Goal: Task Accomplishment & Management: Use online tool/utility

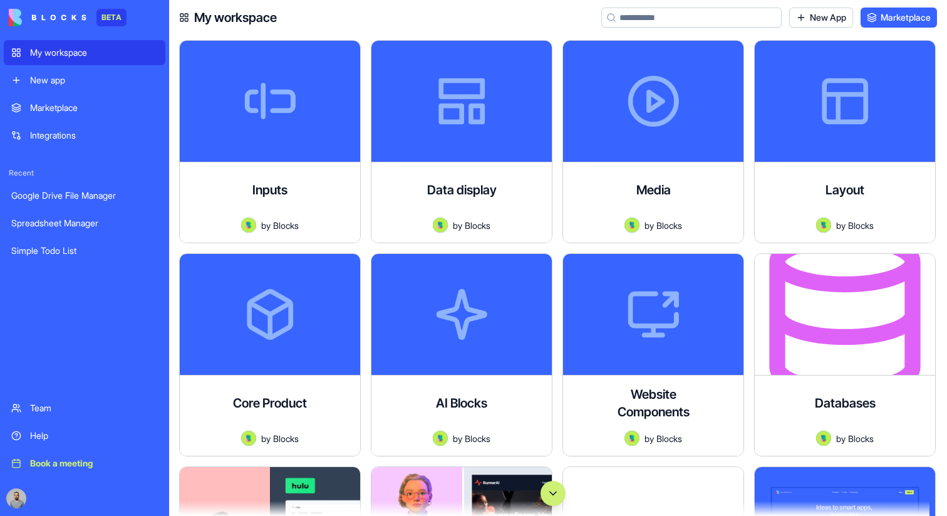
click at [553, 483] on button "Scroll to bottom" at bounding box center [553, 493] width 25 height 25
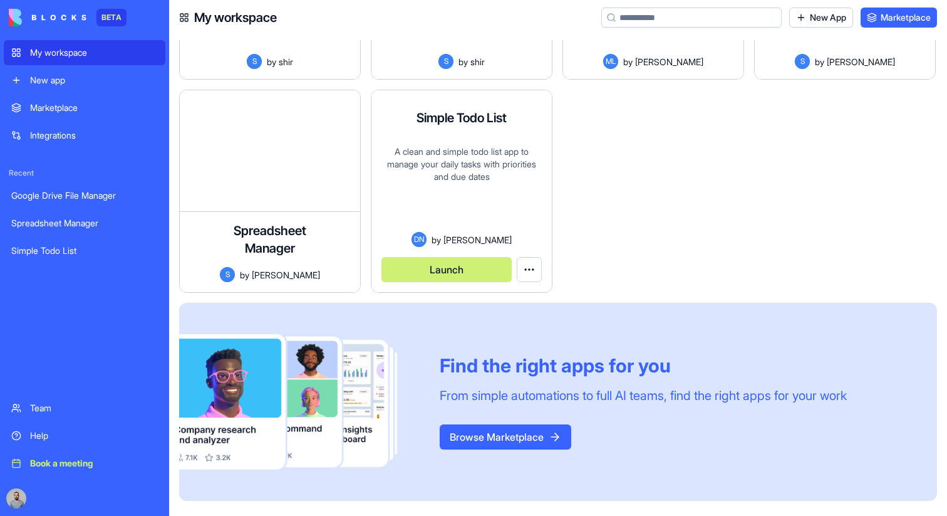
click at [428, 263] on button "Launch" at bounding box center [447, 269] width 130 height 25
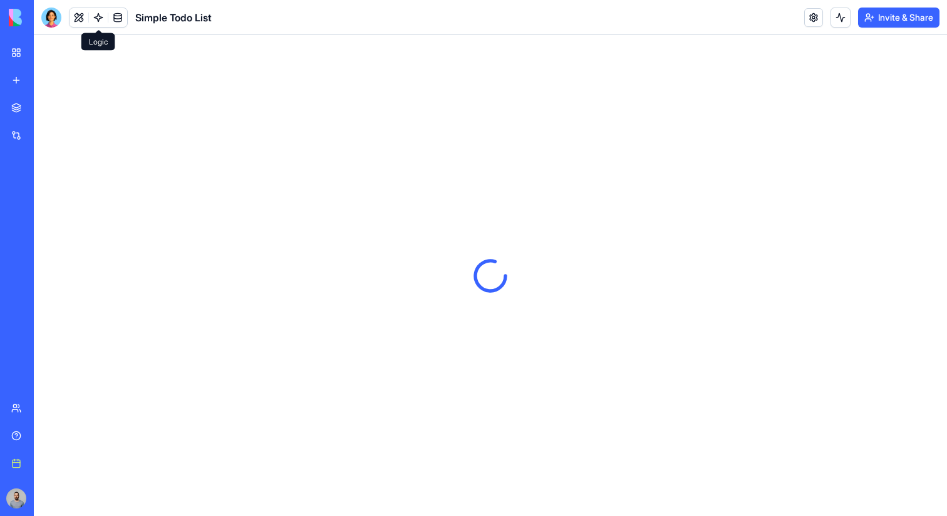
click at [97, 15] on link at bounding box center [98, 17] width 19 height 19
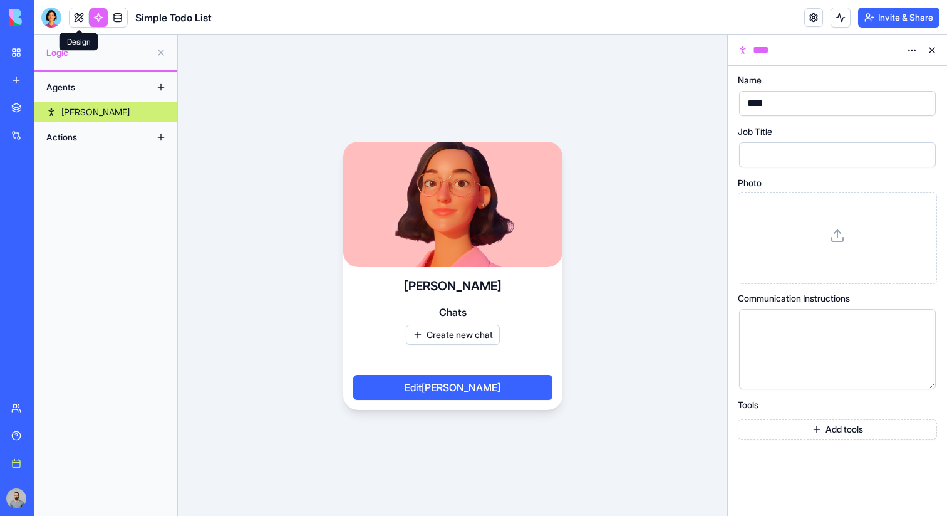
click at [71, 18] on link at bounding box center [79, 17] width 19 height 19
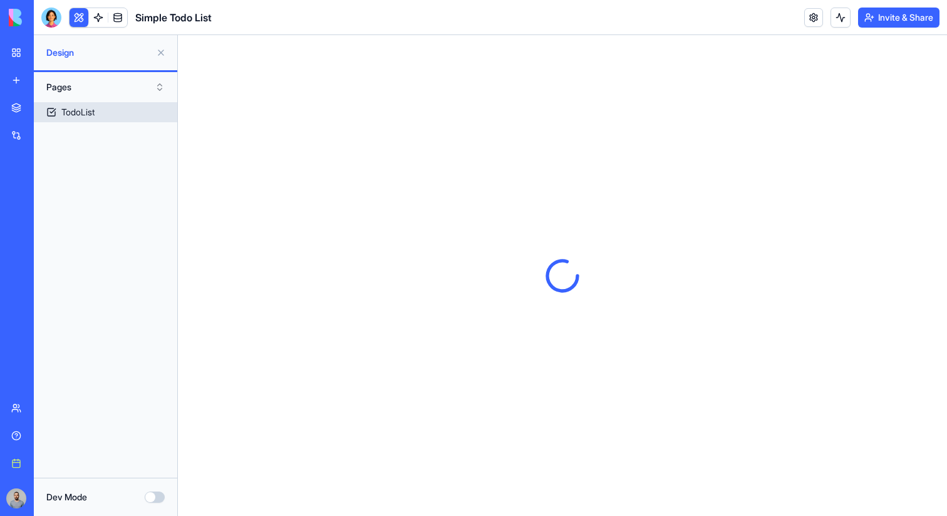
click at [97, 112] on link "TodoList" at bounding box center [105, 112] width 143 height 20
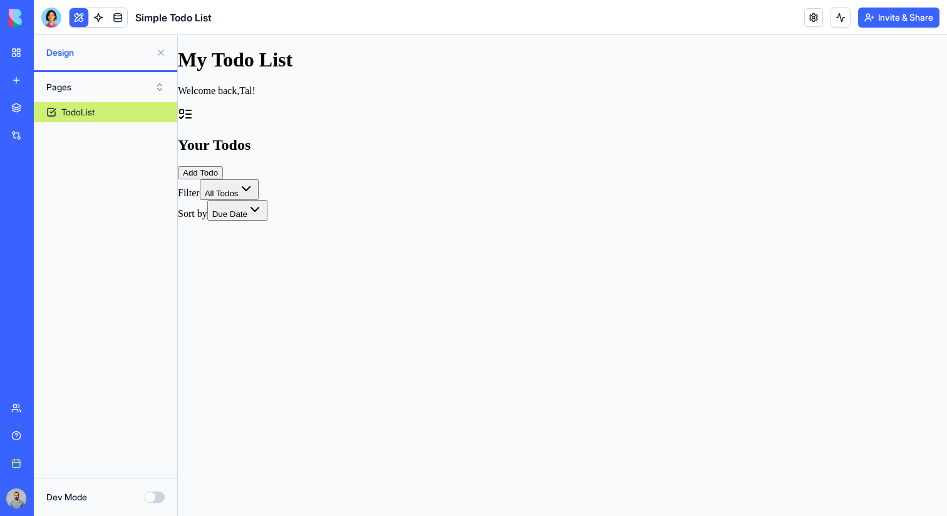
click at [156, 499] on button "Dev Mode" at bounding box center [155, 496] width 20 height 11
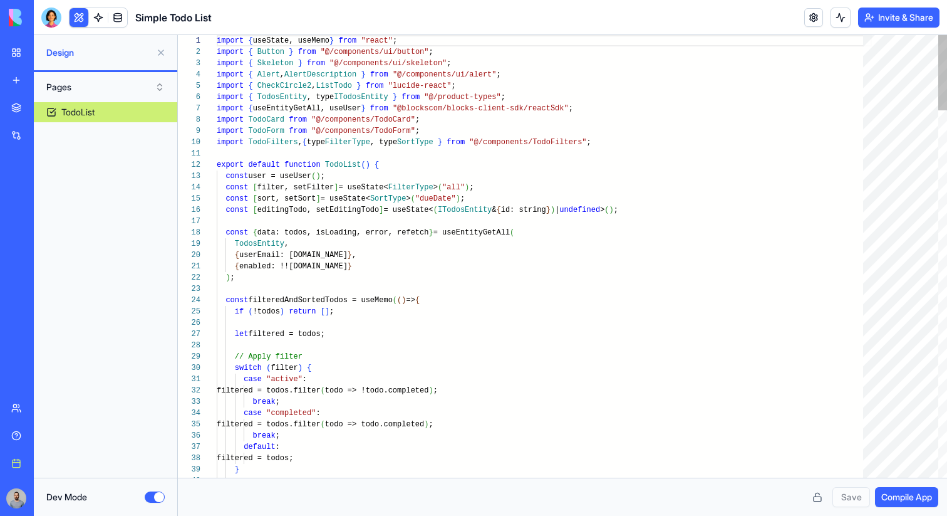
scroll to position [90, 0]
click at [157, 114] on link "TodoList" at bounding box center [105, 112] width 143 height 20
click at [155, 499] on button "Dev Mode" at bounding box center [155, 496] width 20 height 11
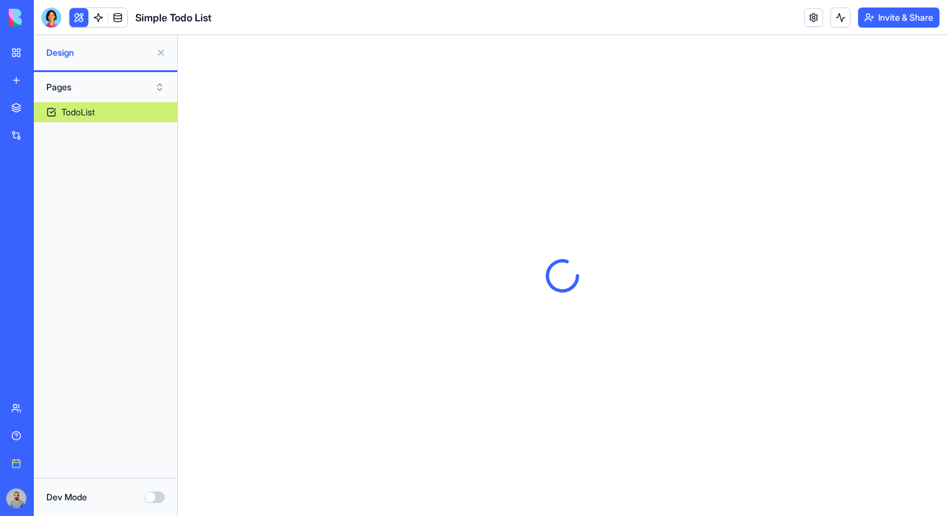
scroll to position [0, 0]
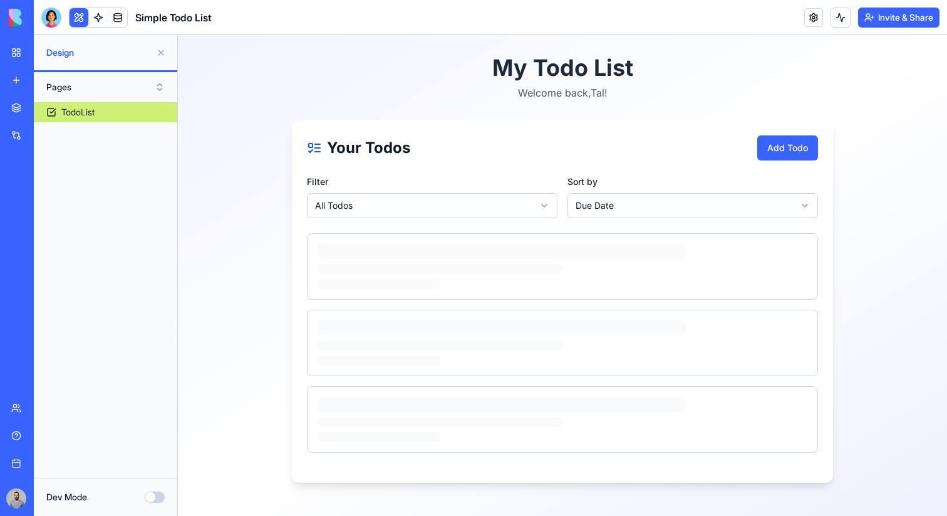
click at [155, 493] on button "Dev Mode" at bounding box center [155, 496] width 20 height 11
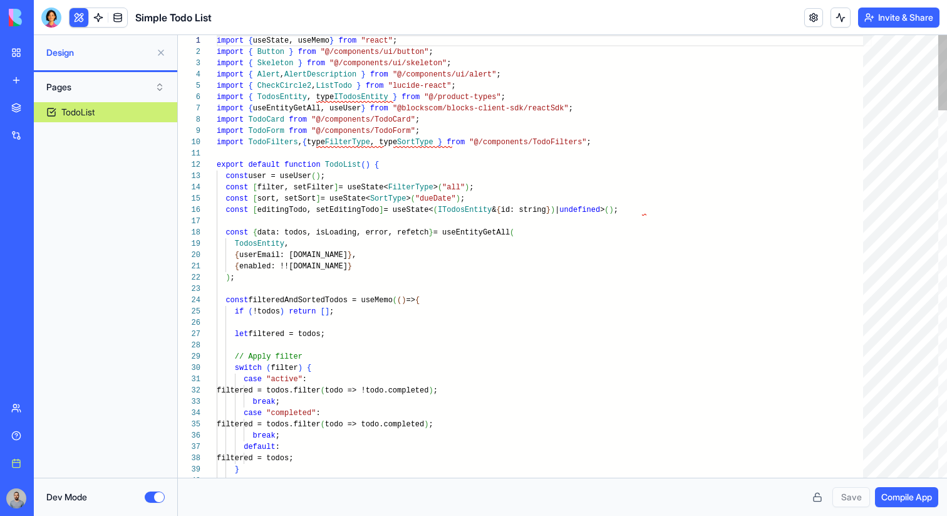
scroll to position [90, 0]
click at [812, 496] on button at bounding box center [818, 497] width 20 height 20
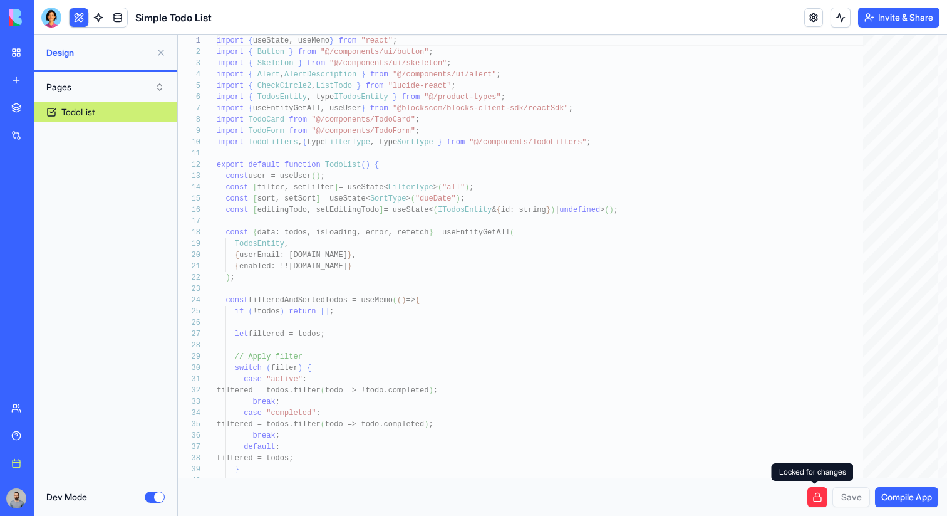
click at [810, 501] on button at bounding box center [818, 497] width 20 height 20
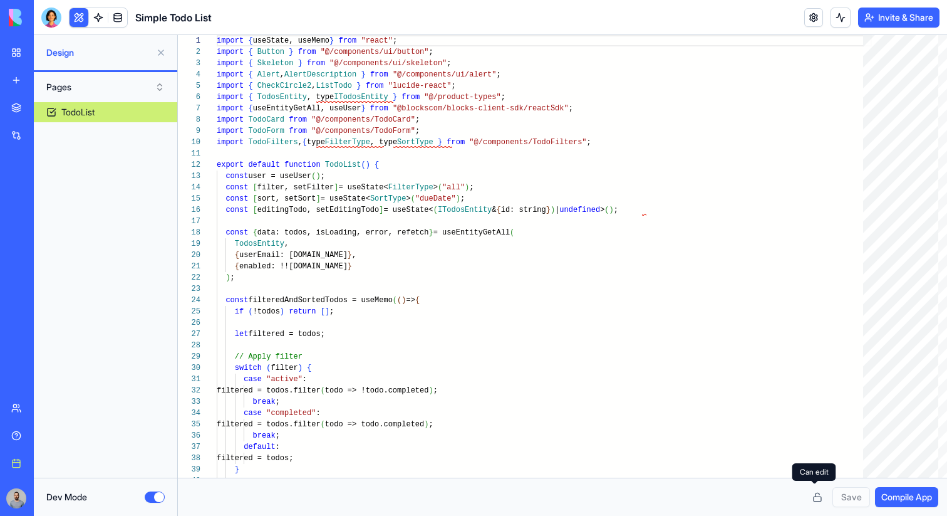
click at [810, 499] on button at bounding box center [818, 497] width 20 height 20
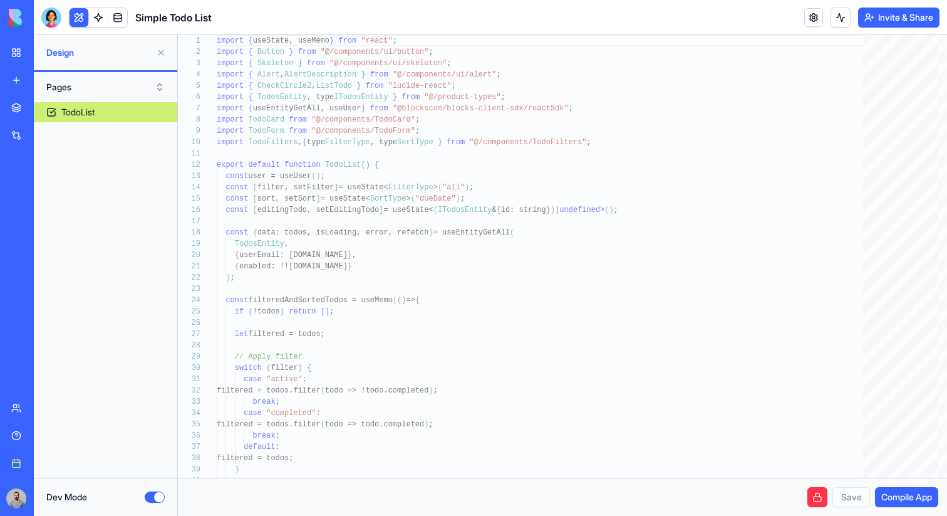
click at [155, 494] on button "Dev Mode" at bounding box center [155, 496] width 20 height 11
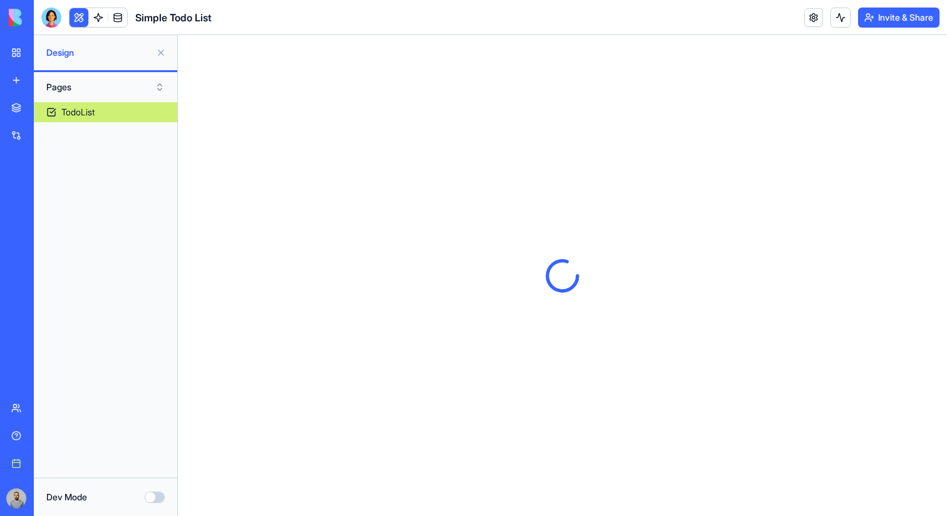
scroll to position [0, 0]
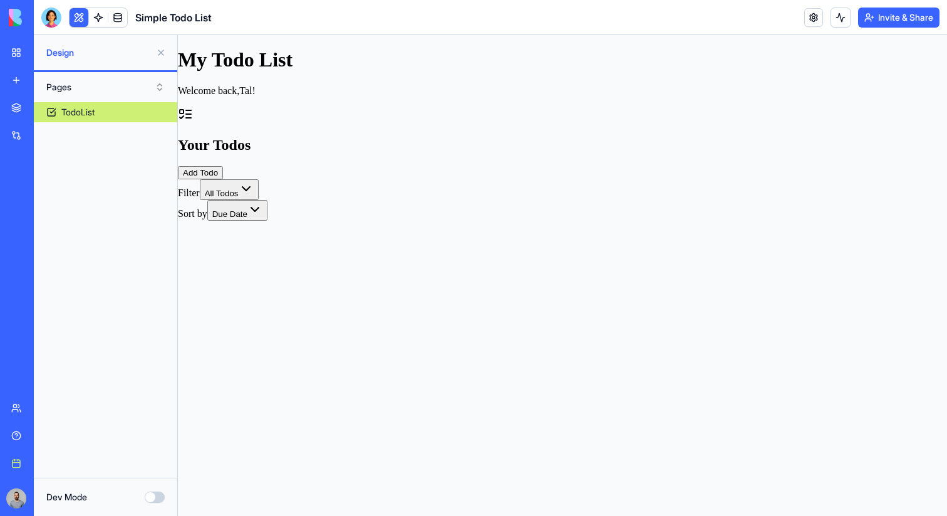
click at [155, 494] on button "Dev Mode" at bounding box center [155, 496] width 20 height 11
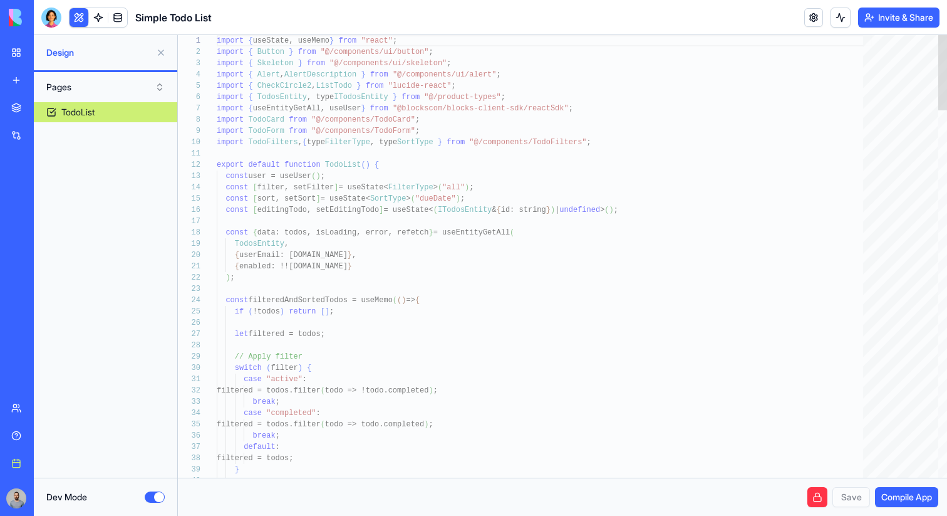
scroll to position [90, 0]
click at [809, 491] on button at bounding box center [818, 497] width 20 height 20
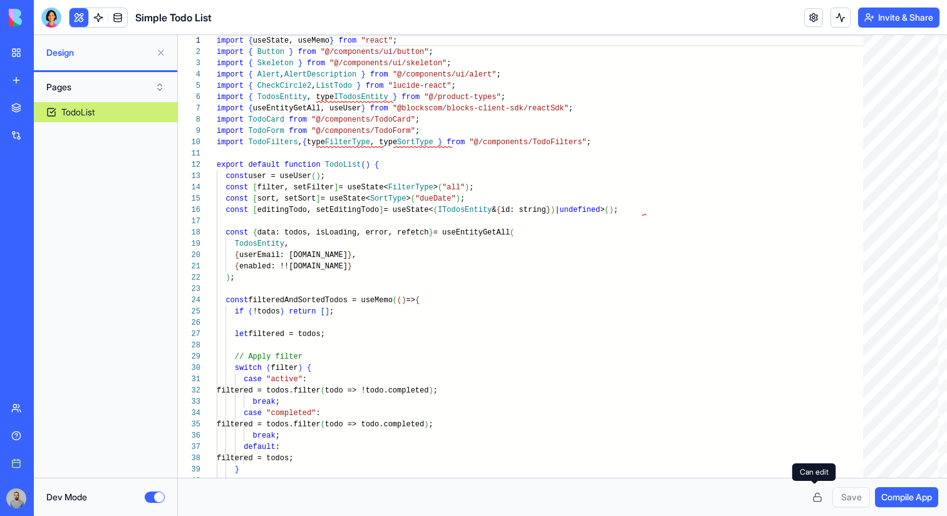
type button "on"
click at [818, 502] on button at bounding box center [818, 497] width 20 height 20
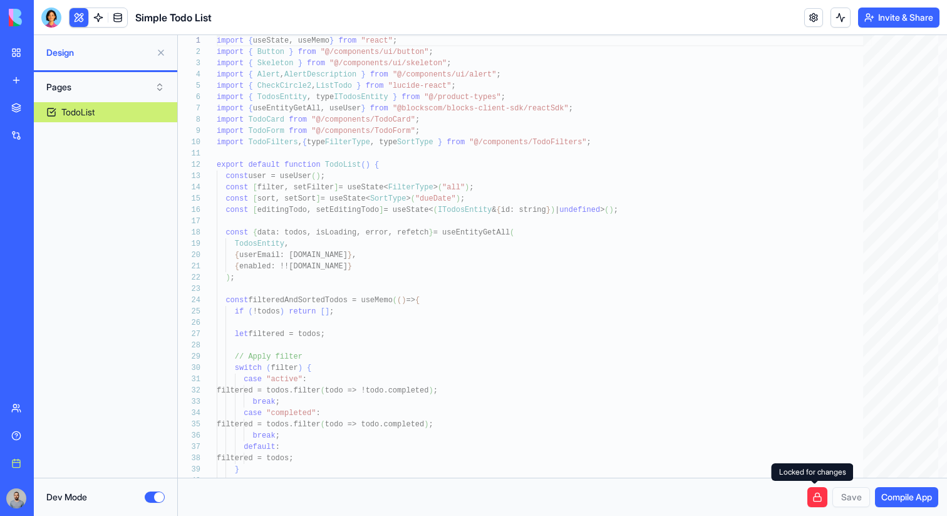
click at [817, 495] on button at bounding box center [818, 497] width 20 height 20
